Goal: Navigation & Orientation: Find specific page/section

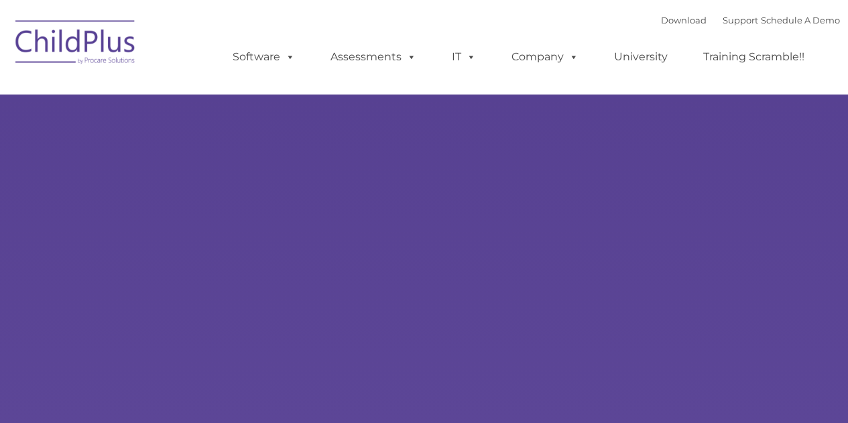
select select "MEDIUM"
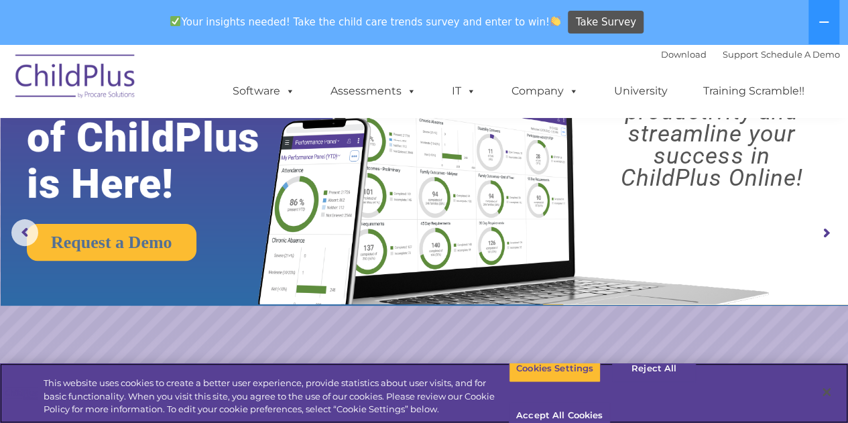
scroll to position [71, 0]
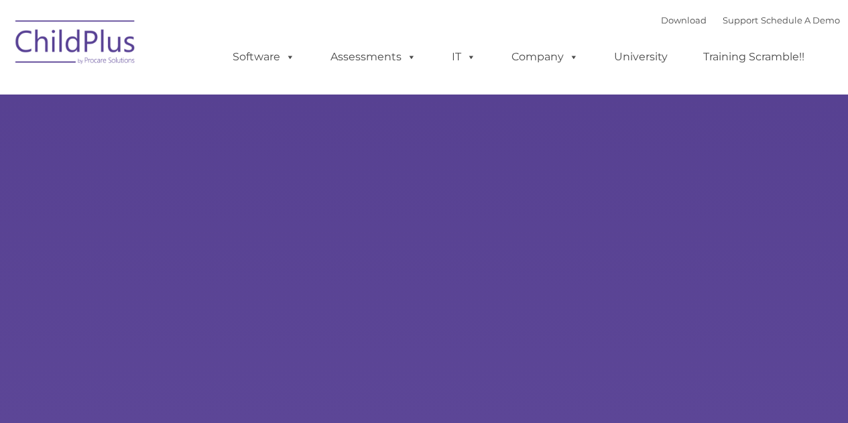
select select "MEDIUM"
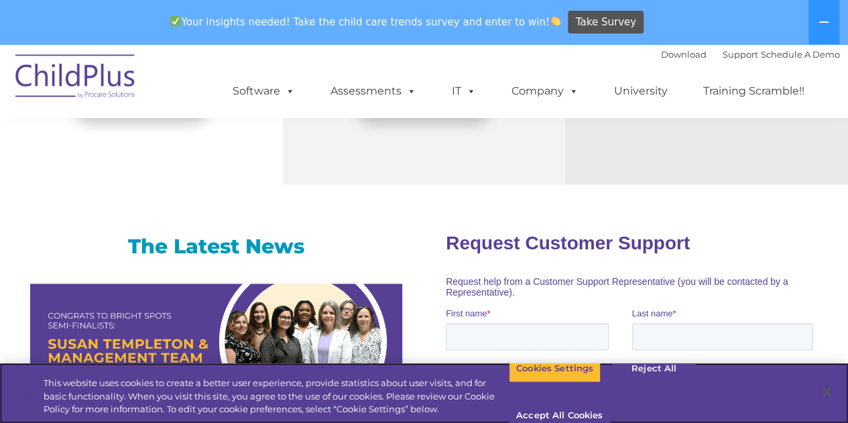
scroll to position [777, 0]
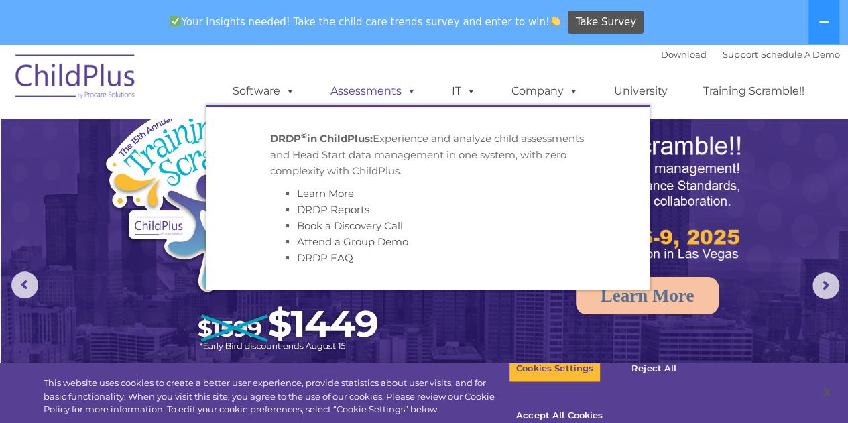
click at [355, 97] on link "Assessments" at bounding box center [373, 91] width 113 height 27
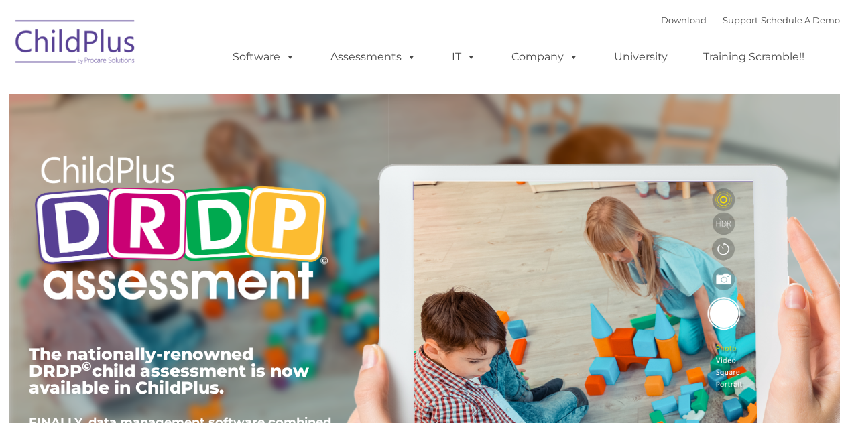
click at [355, 97] on div "The nationally-renowned DRDP © child assessment is now available in ChildPlus. …" at bounding box center [425, 310] width 812 height 480
type input ""
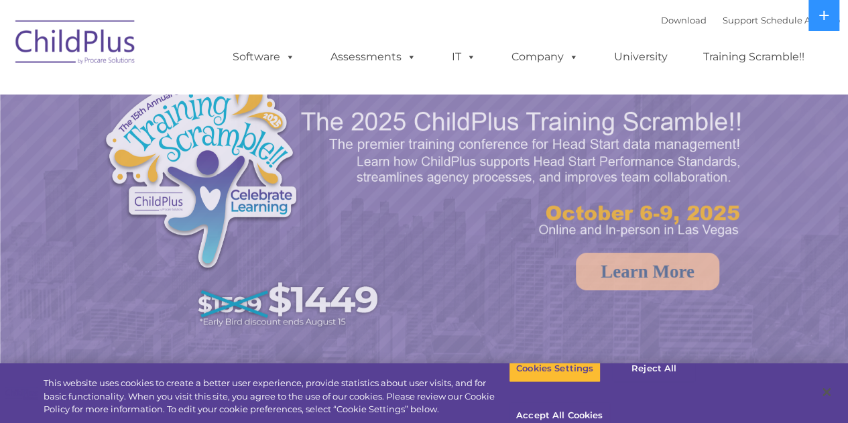
select select "MEDIUM"
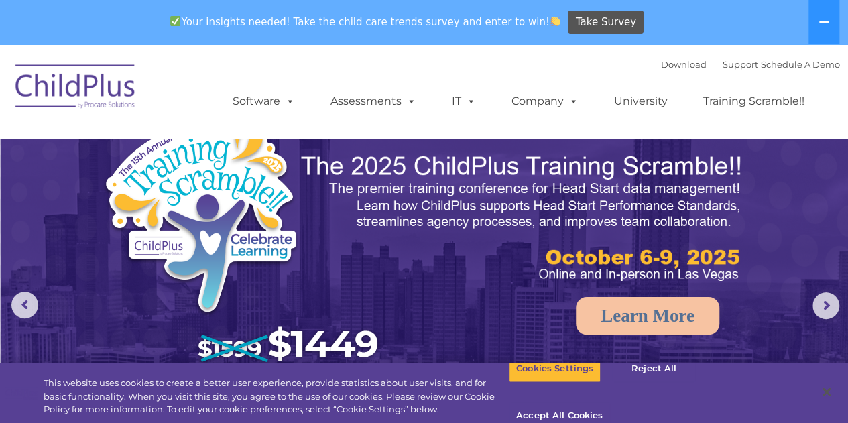
click at [60, 75] on img at bounding box center [76, 88] width 134 height 67
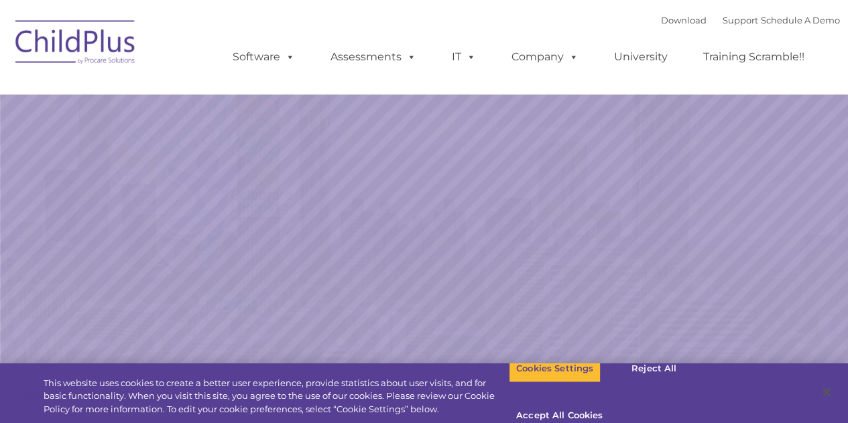
select select "MEDIUM"
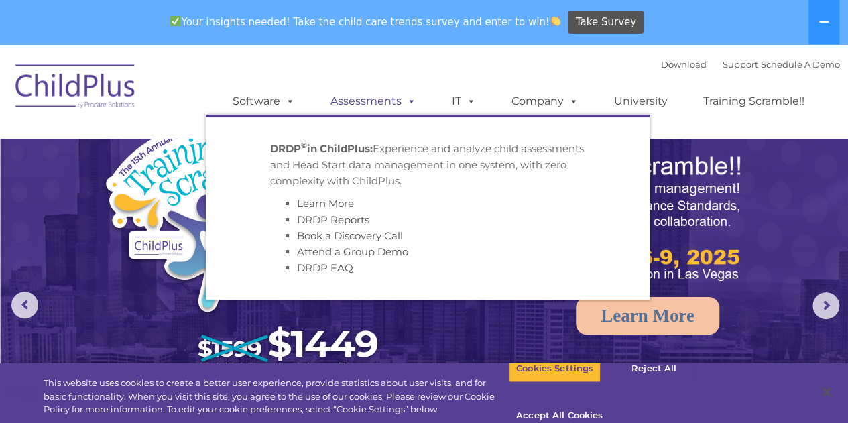
click at [410, 103] on span at bounding box center [409, 101] width 15 height 13
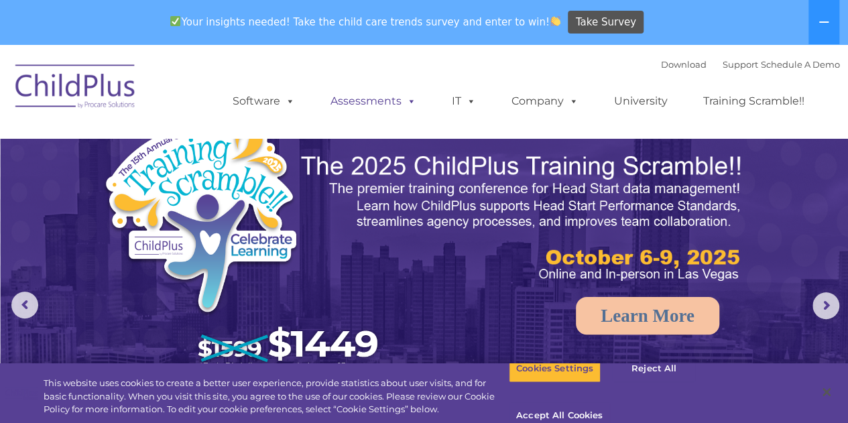
click at [410, 103] on span at bounding box center [409, 101] width 15 height 13
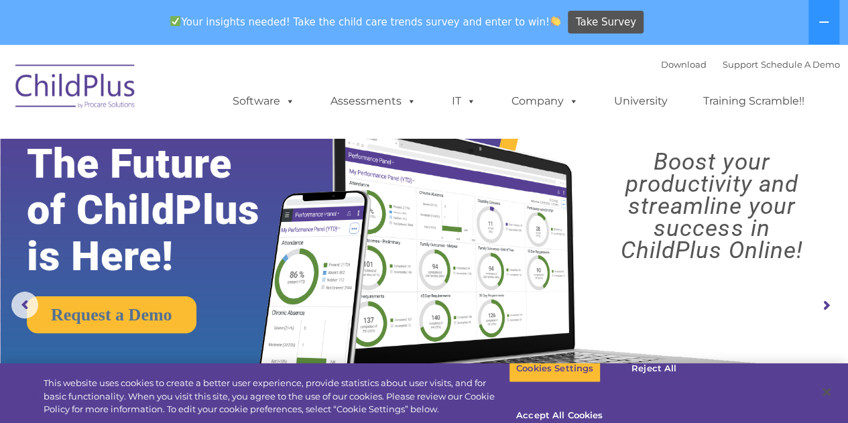
click at [716, 146] on img at bounding box center [511, 233] width 533 height 288
